Goal: Task Accomplishment & Management: Use online tool/utility

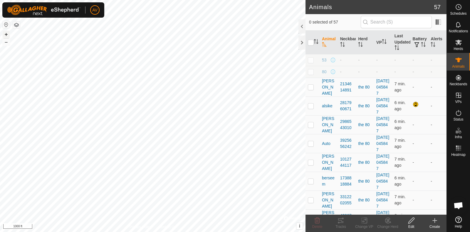
click at [9, 34] on button "+" at bounding box center [6, 34] width 7 height 7
click at [458, 48] on span "Herds" at bounding box center [458, 49] width 9 height 4
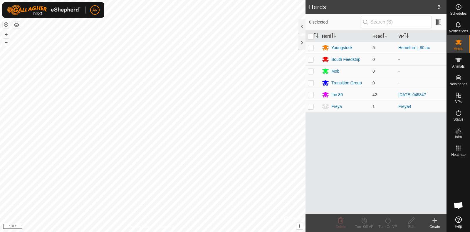
click at [309, 94] on p-checkbox at bounding box center [311, 94] width 6 height 5
checkbox input "true"
click at [381, 225] on div "Turn On VP" at bounding box center [388, 226] width 24 height 5
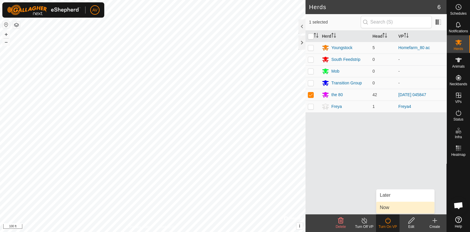
click at [387, 208] on link "Now" at bounding box center [405, 208] width 58 height 12
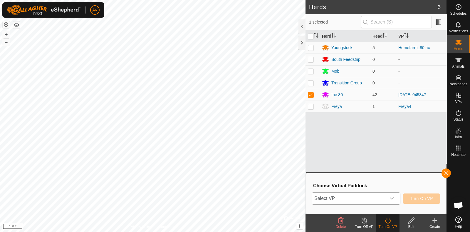
click at [392, 202] on div "dropdown trigger" at bounding box center [392, 198] width 12 height 12
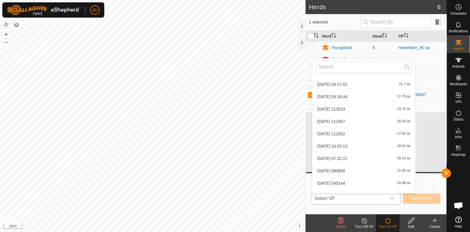
scroll to position [774, 0]
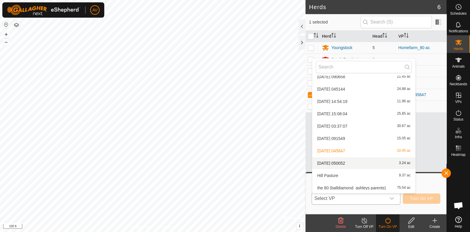
click at [367, 164] on li "2025-10-10 050052 3.24 ac" at bounding box center [363, 163] width 103 height 12
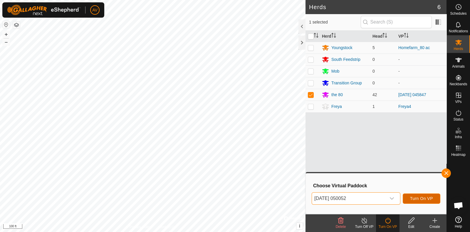
click at [423, 199] on span "Turn On VP" at bounding box center [421, 198] width 23 height 5
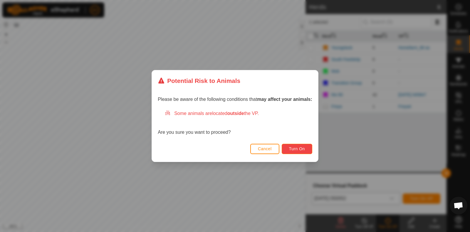
click at [310, 147] on button "Turn On" at bounding box center [297, 149] width 31 height 10
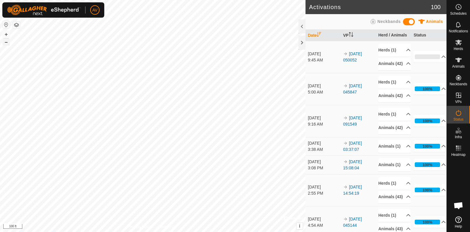
click at [7, 43] on button "–" at bounding box center [6, 41] width 7 height 7
click at [7, 34] on button "+" at bounding box center [6, 34] width 7 height 7
click at [6, 42] on button "–" at bounding box center [6, 41] width 7 height 7
click at [4, 31] on button "+" at bounding box center [6, 34] width 7 height 7
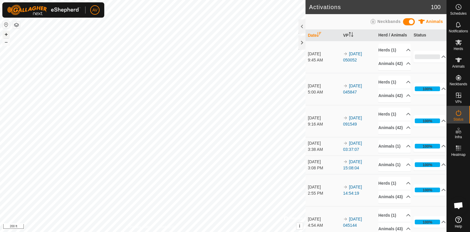
click at [8, 34] on button "+" at bounding box center [6, 34] width 7 height 7
click at [8, 40] on button "–" at bounding box center [6, 41] width 7 height 7
click at [9, 43] on button "–" at bounding box center [6, 41] width 7 height 7
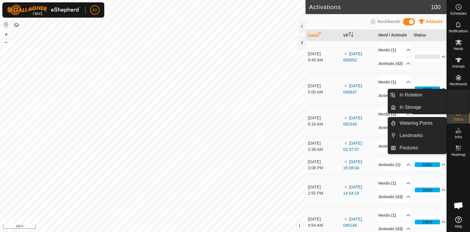
click at [460, 97] on icon at bounding box center [458, 95] width 7 height 7
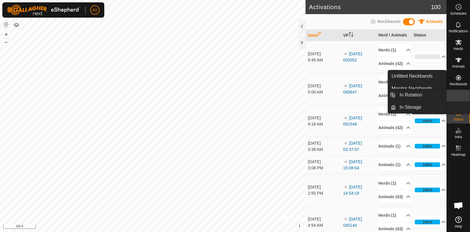
click at [454, 93] on link "In Rotation" at bounding box center [445, 96] width 50 height 12
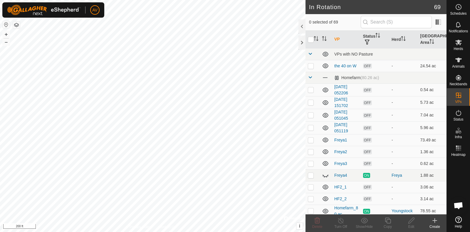
click at [432, 223] on icon at bounding box center [434, 220] width 7 height 7
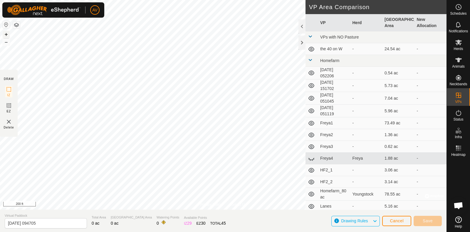
click at [7, 34] on button "+" at bounding box center [6, 34] width 7 height 7
click at [7, 43] on button "–" at bounding box center [6, 41] width 7 height 7
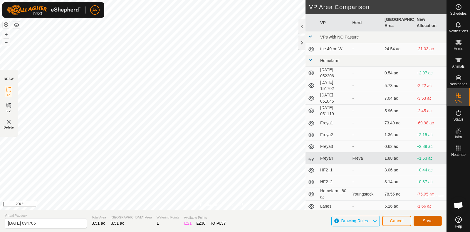
click at [433, 217] on button "Save" at bounding box center [428, 221] width 28 height 10
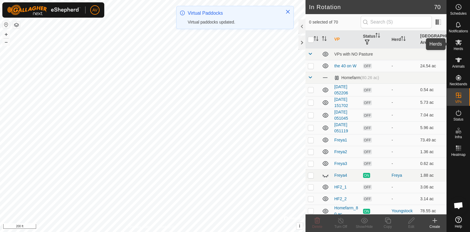
click at [456, 40] on icon at bounding box center [458, 42] width 7 height 7
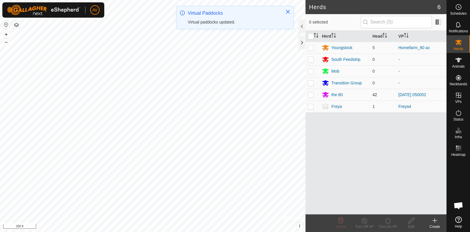
click at [314, 94] on td at bounding box center [313, 95] width 14 height 12
checkbox input "true"
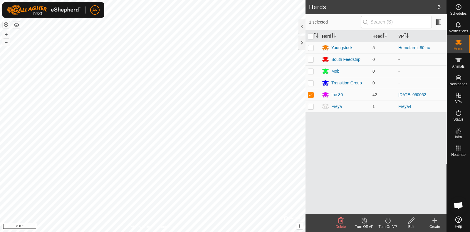
click at [385, 219] on icon at bounding box center [387, 220] width 7 height 7
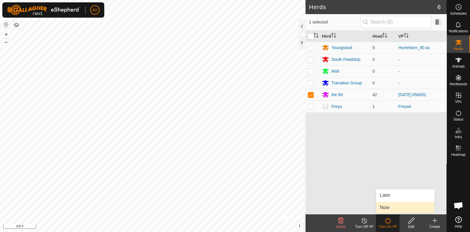
click at [389, 204] on link "Now" at bounding box center [405, 208] width 58 height 12
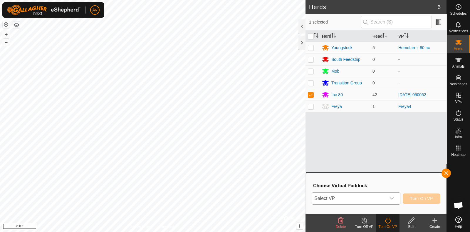
click at [388, 197] on div "dropdown trigger" at bounding box center [392, 198] width 12 height 12
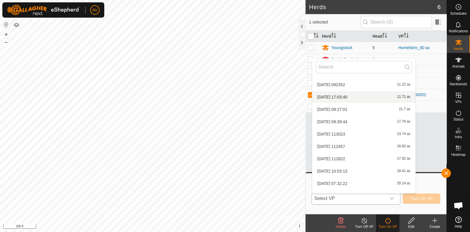
scroll to position [786, 0]
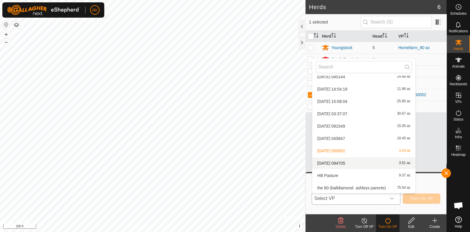
click at [378, 163] on li "[DATE] 094705 3.51 ac" at bounding box center [363, 163] width 103 height 12
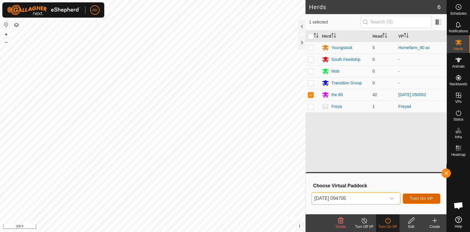
click at [421, 197] on span "Turn On VP" at bounding box center [421, 198] width 23 height 5
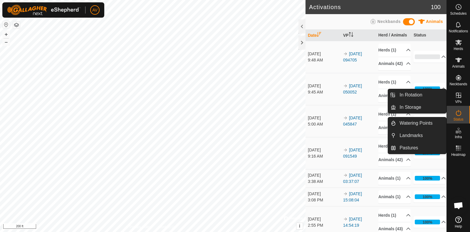
click at [458, 99] on es-virtualpaddocks-svg-icon at bounding box center [458, 95] width 11 height 9
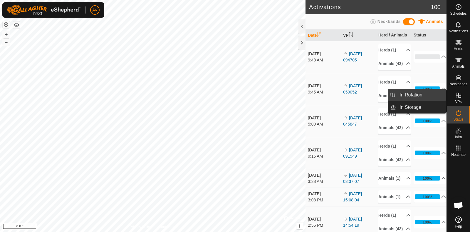
click at [425, 92] on link "In Rotation" at bounding box center [421, 95] width 50 height 12
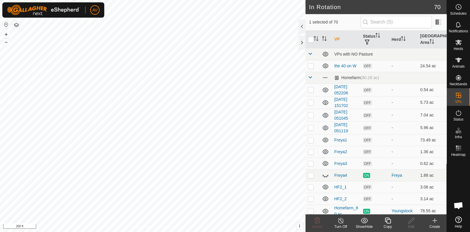
click at [433, 222] on icon at bounding box center [434, 220] width 7 height 7
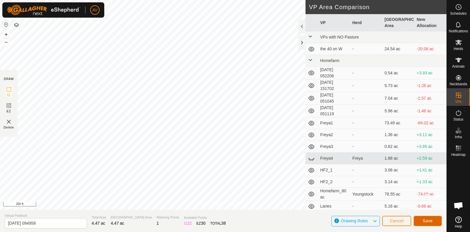
click at [424, 221] on span "Save" at bounding box center [428, 220] width 10 height 5
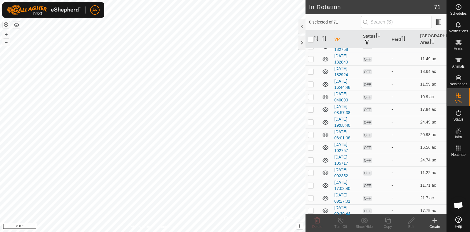
scroll to position [804, 0]
